Goal: Task Accomplishment & Management: Use online tool/utility

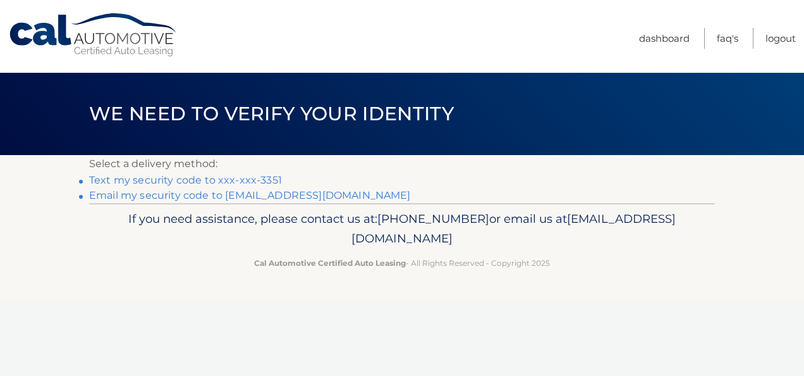
click at [237, 184] on link "Text my security code to xxx-xxx-3351" at bounding box center [185, 180] width 193 height 12
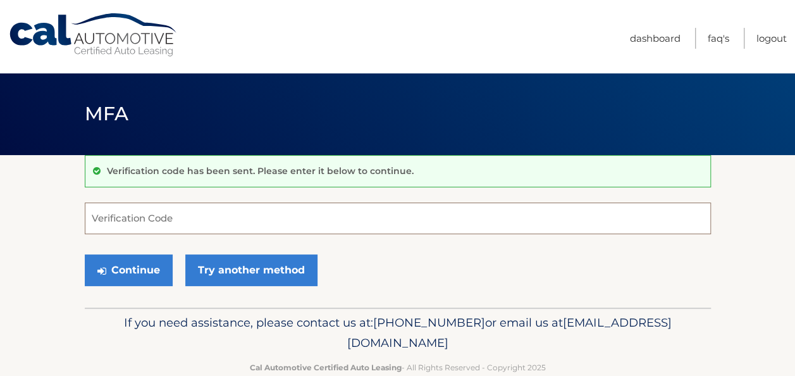
click at [146, 216] on input "Verification Code" at bounding box center [398, 218] width 626 height 32
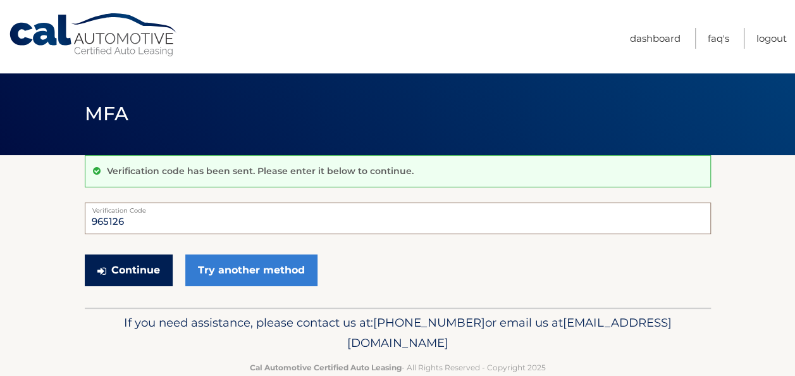
type input "965126"
click at [114, 266] on button "Continue" at bounding box center [129, 270] width 88 height 32
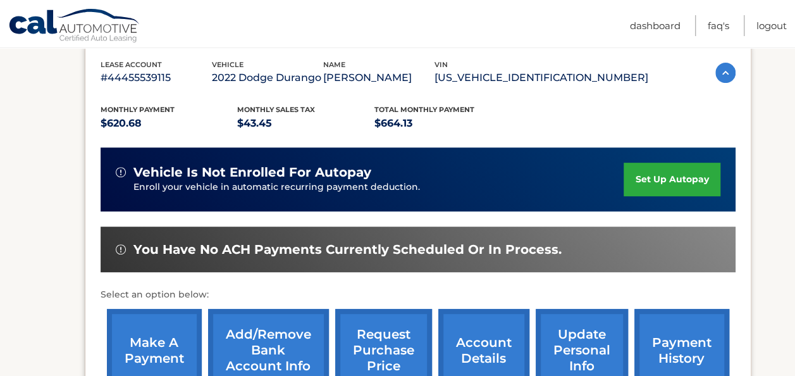
scroll to position [253, 0]
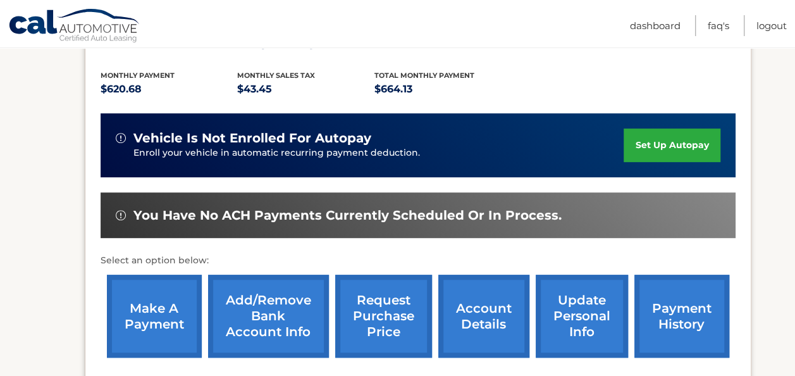
click at [169, 317] on link "make a payment" at bounding box center [154, 315] width 95 height 83
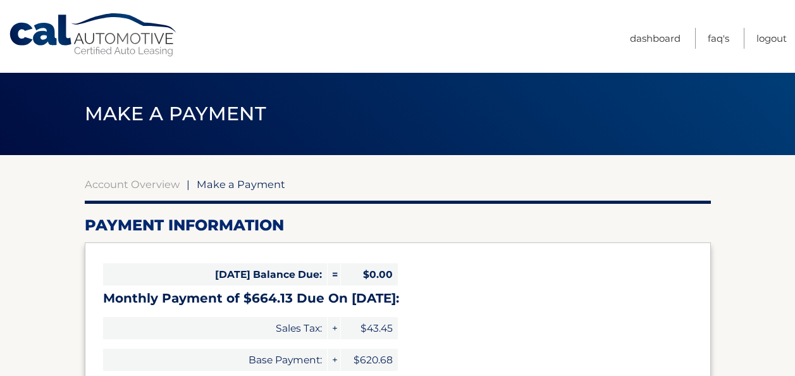
select select "MWEzZmQ3MzQtOTI3Mi00ZjI3LWE2NmUtOTIxM2ExODE2Yzlk"
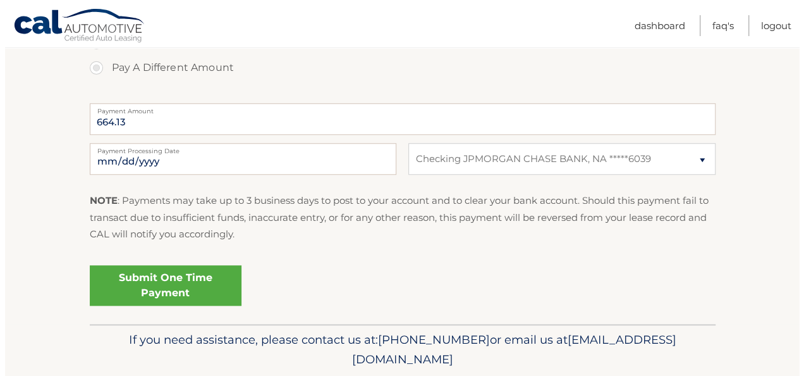
scroll to position [506, 0]
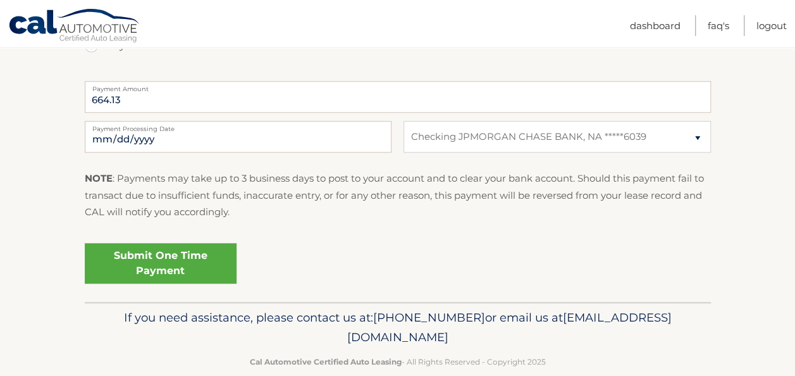
click at [147, 258] on link "Submit One Time Payment" at bounding box center [161, 263] width 152 height 40
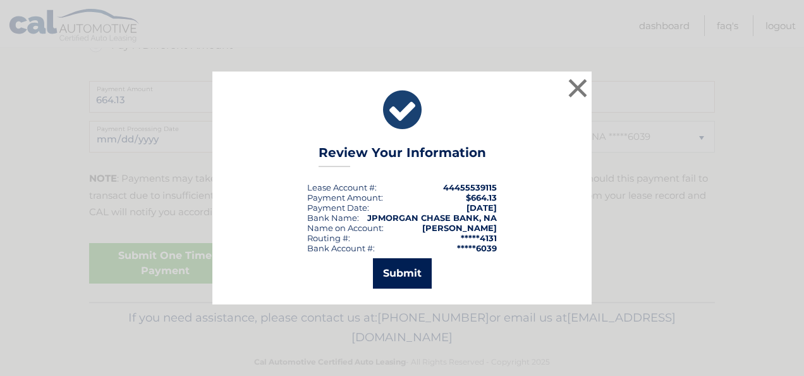
click at [407, 271] on button "Submit" at bounding box center [402, 273] width 59 height 30
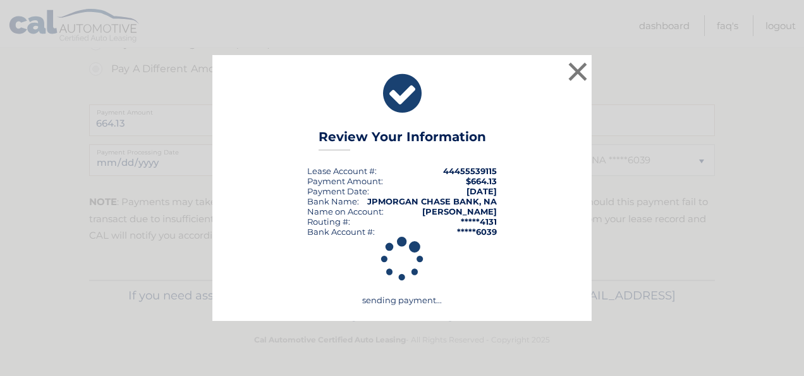
scroll to position [482, 0]
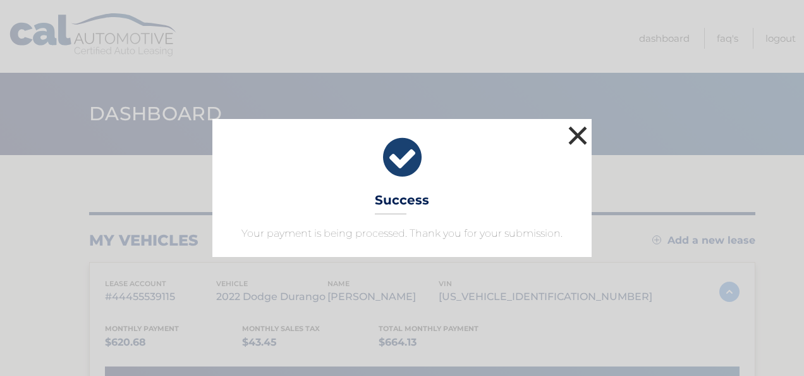
click at [577, 138] on button "×" at bounding box center [577, 135] width 25 height 25
